Goal: Information Seeking & Learning: Learn about a topic

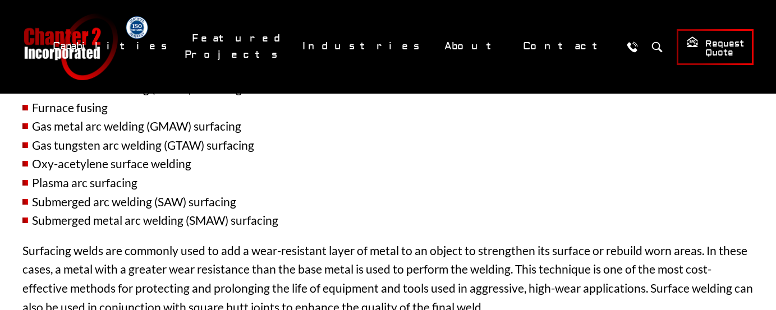
scroll to position [1795, 0]
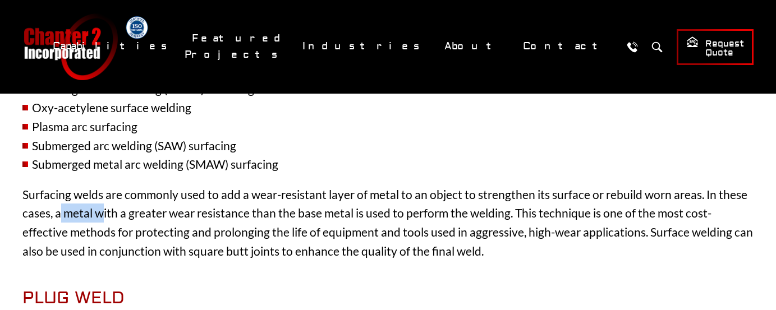
drag, startPoint x: 58, startPoint y: 197, endPoint x: 104, endPoint y: 194, distance: 45.6
click at [104, 194] on span "Surfacing welds are commonly used to add a wear-resistant layer of metal to an …" at bounding box center [387, 222] width 730 height 71
click at [165, 190] on span "Surfacing welds are commonly used to add a wear-resistant layer of metal to an …" at bounding box center [387, 222] width 730 height 71
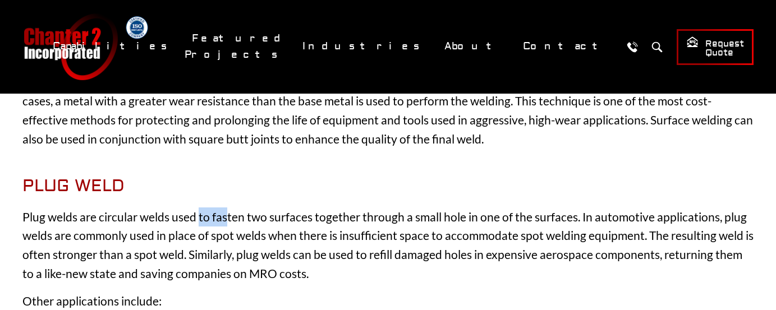
drag, startPoint x: 198, startPoint y: 197, endPoint x: 229, endPoint y: 197, distance: 31.4
click at [229, 210] on span "Plug welds are circular welds used to fasten two surfaces together through a sm…" at bounding box center [387, 245] width 731 height 71
click at [291, 210] on span "Plug welds are circular welds used to fasten two surfaces together through a sm…" at bounding box center [387, 245] width 731 height 71
drag, startPoint x: 196, startPoint y: 196, endPoint x: 302, endPoint y: 198, distance: 106.0
click at [302, 210] on span "Plug welds are circular welds used to fasten two surfaces together through a sm…" at bounding box center [387, 245] width 731 height 71
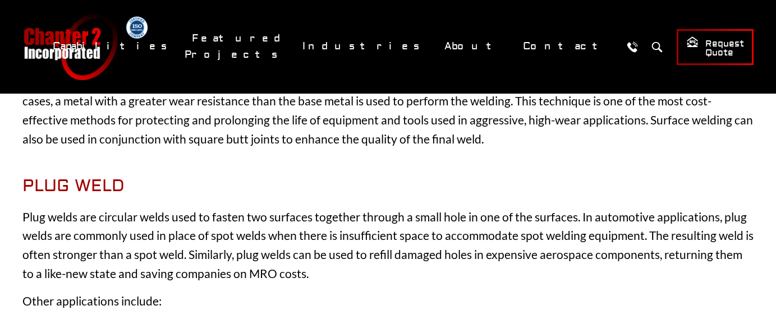
click at [382, 210] on span "Plug welds are circular welds used to fasten two surfaces together through a sm…" at bounding box center [387, 245] width 731 height 71
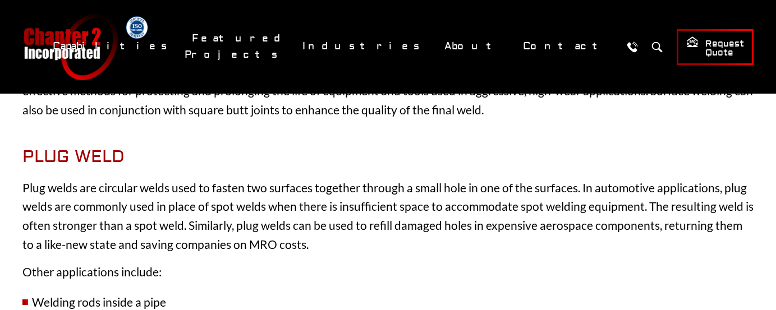
scroll to position [1963, 0]
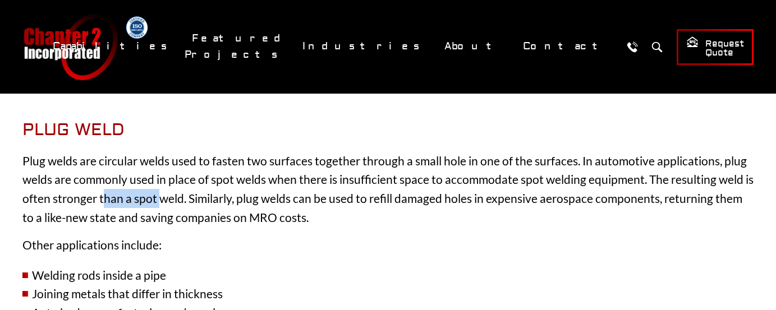
drag, startPoint x: 105, startPoint y: 174, endPoint x: 162, endPoint y: 176, distance: 56.7
click at [162, 176] on span "Plug welds are circular welds used to fasten two surfaces together through a sm…" at bounding box center [387, 189] width 731 height 71
click at [185, 176] on span "Plug welds are circular welds used to fasten two surfaces together through a sm…" at bounding box center [387, 189] width 731 height 71
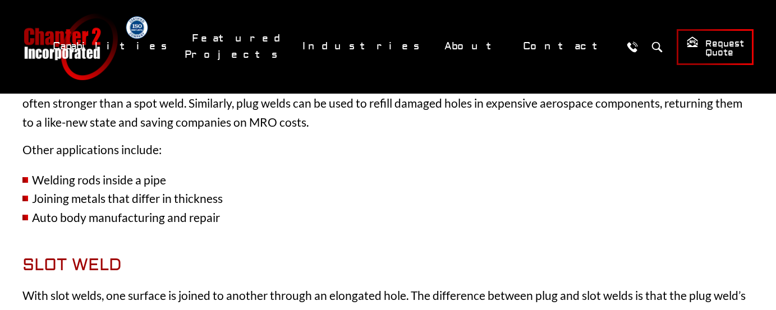
scroll to position [2075, 0]
